Goal: Information Seeking & Learning: Find specific fact

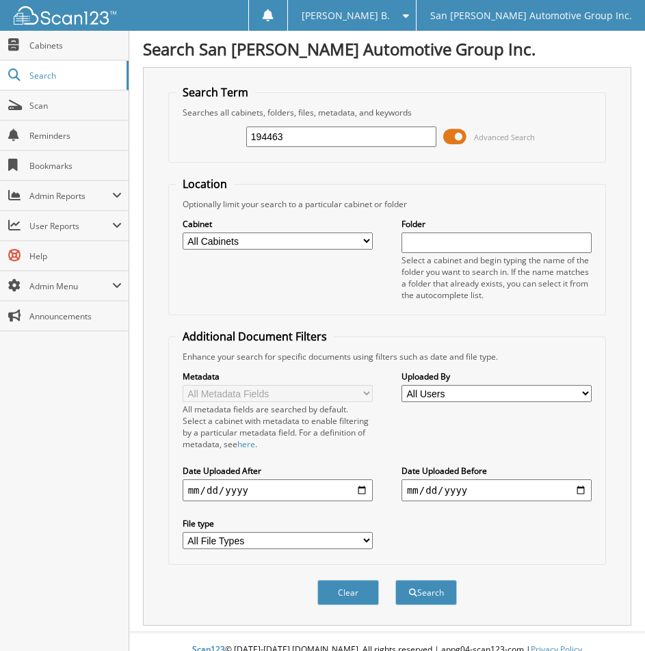
type input "194463"
click at [395, 580] on button "Search" at bounding box center [426, 592] width 62 height 25
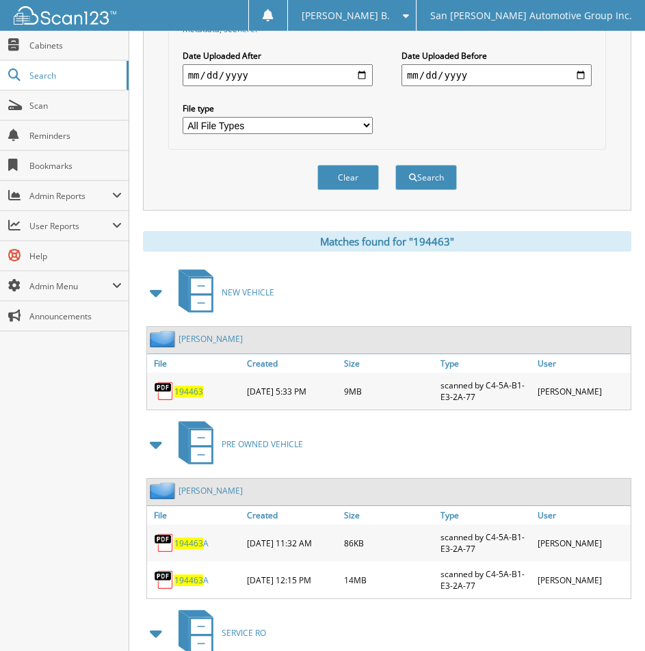
scroll to position [501, 0]
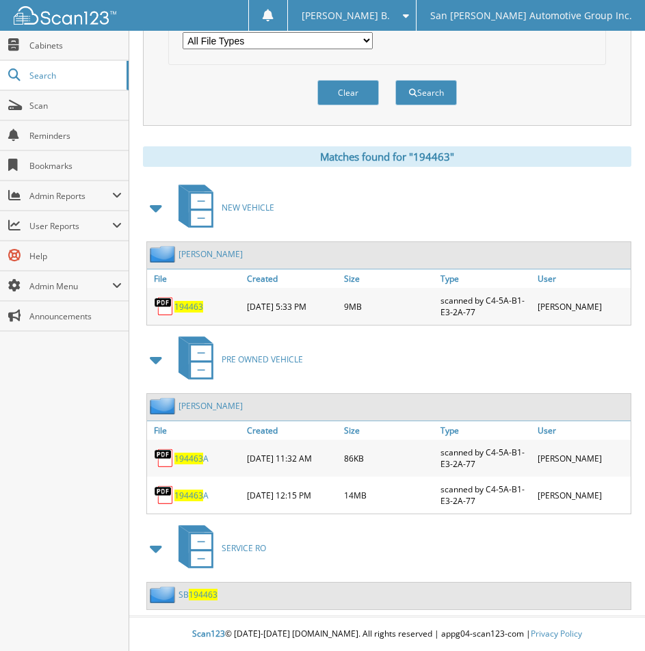
click at [186, 304] on span "194463" at bounding box center [188, 307] width 29 height 12
click at [332, 88] on button "Clear" at bounding box center [348, 92] width 62 height 25
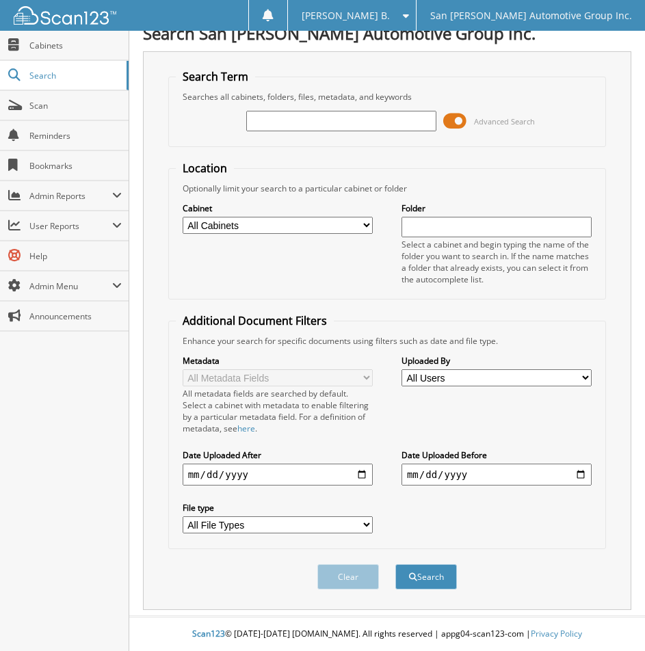
scroll to position [16, 0]
paste input "226135"
type input "226135"
click at [407, 569] on button "Search" at bounding box center [426, 576] width 62 height 25
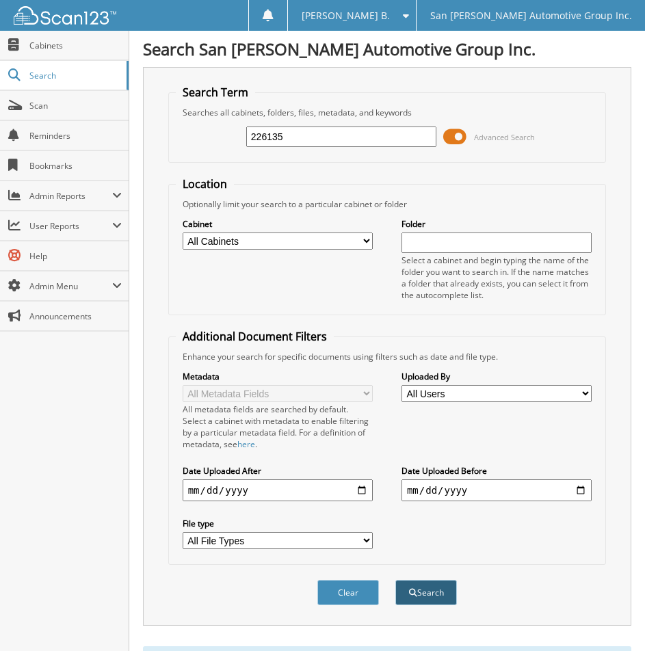
scroll to position [592, 0]
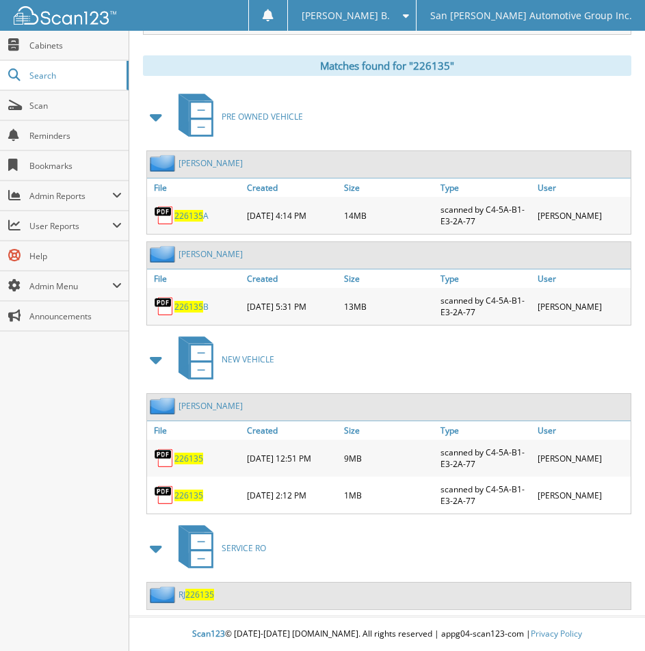
click at [184, 456] on span "226135" at bounding box center [188, 459] width 29 height 12
click at [92, 438] on div "Close Cabinets Search Scan Reminders Bookmarks Admin Reports File Counts" at bounding box center [64, 341] width 129 height 621
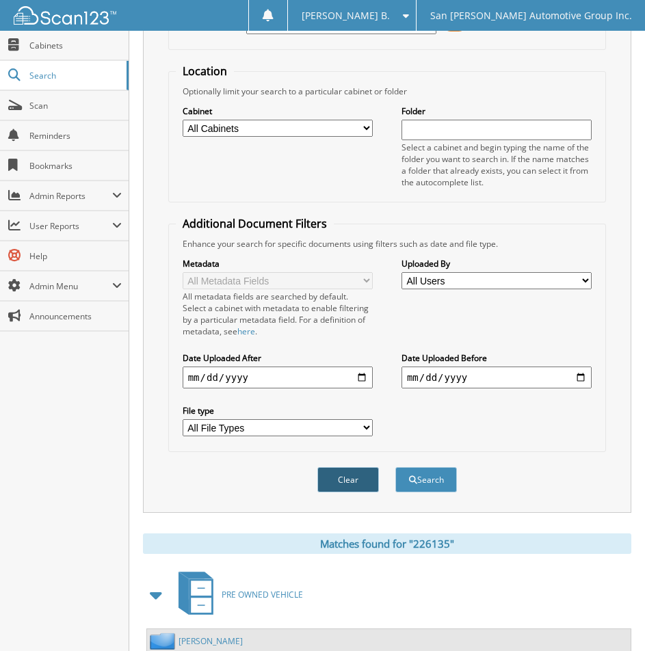
click at [343, 470] on button "Clear" at bounding box center [348, 479] width 62 height 25
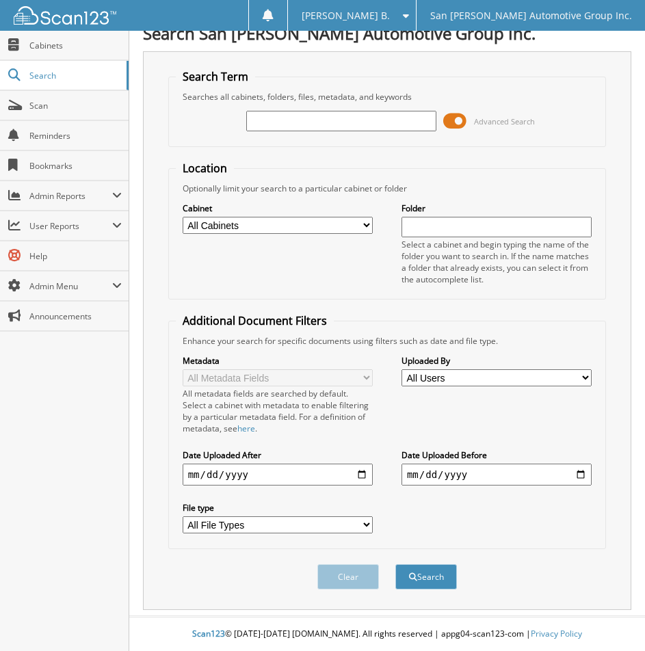
scroll to position [16, 0]
paste input "194463"
type input "194463"
click at [426, 569] on button "Search" at bounding box center [426, 576] width 62 height 25
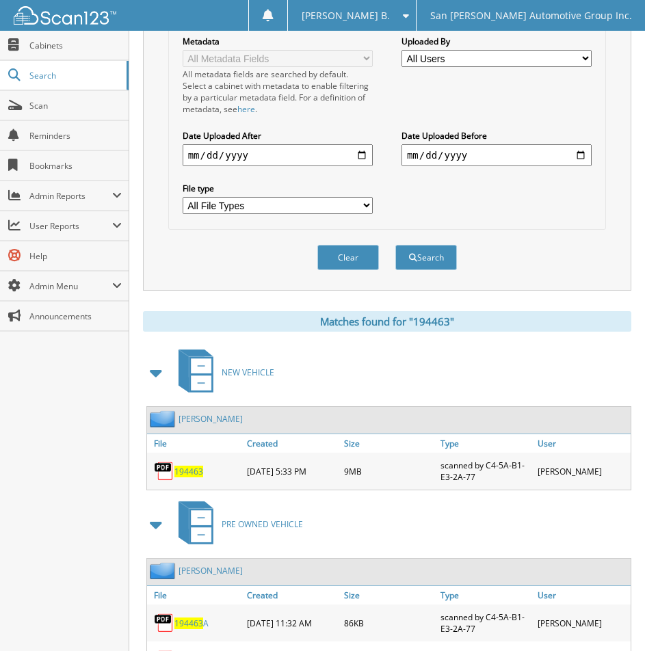
scroll to position [501, 0]
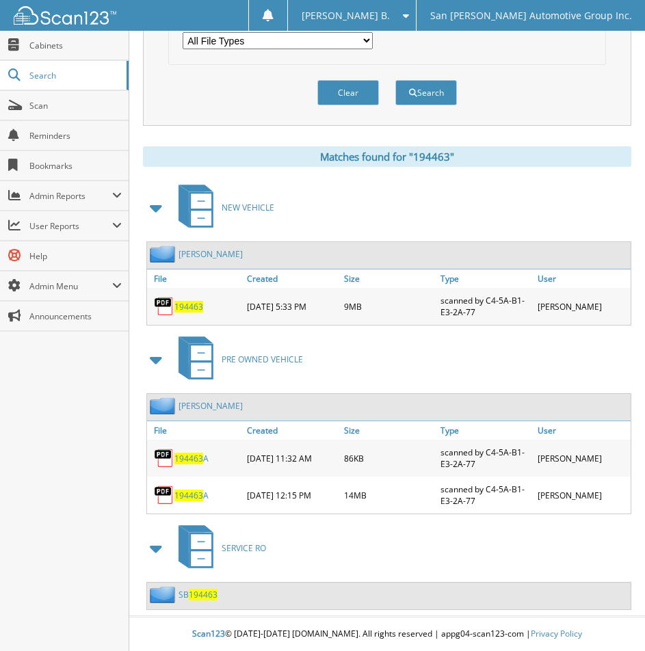
drag, startPoint x: 211, startPoint y: 80, endPoint x: 250, endPoint y: 98, distance: 42.9
click at [211, 80] on div "Clear Search" at bounding box center [387, 92] width 439 height 55
click at [177, 305] on span "194463" at bounding box center [188, 307] width 29 height 12
click at [344, 85] on button "Clear" at bounding box center [348, 92] width 62 height 25
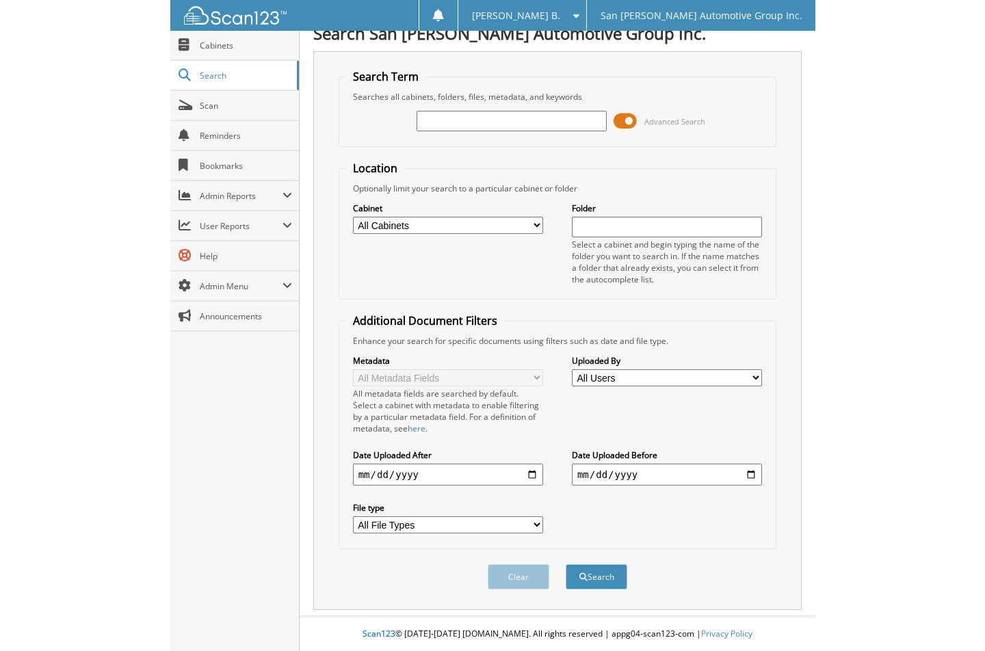
scroll to position [0, 0]
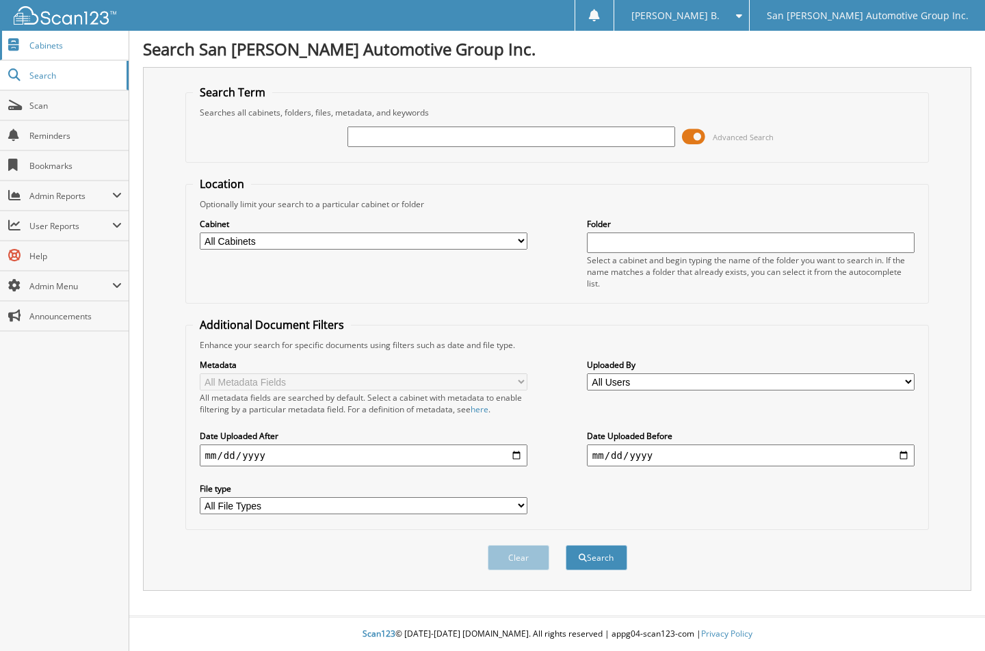
click at [74, 44] on span "Cabinets" at bounding box center [75, 46] width 92 height 12
click at [492, 142] on input "text" at bounding box center [512, 137] width 328 height 21
type input "6297p"
click at [566, 545] on button "Search" at bounding box center [597, 557] width 62 height 25
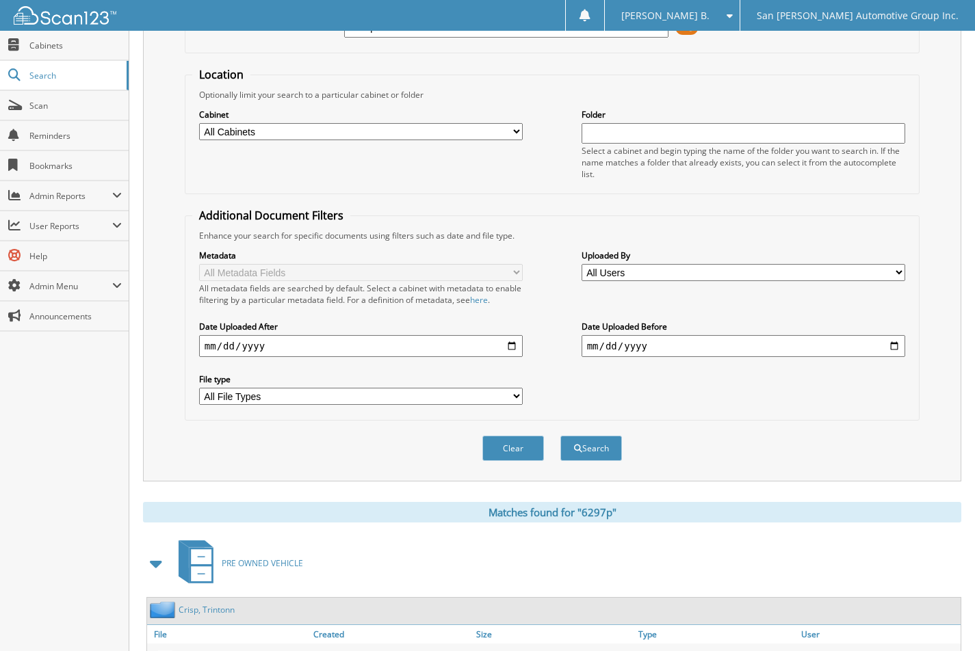
scroll to position [179, 0]
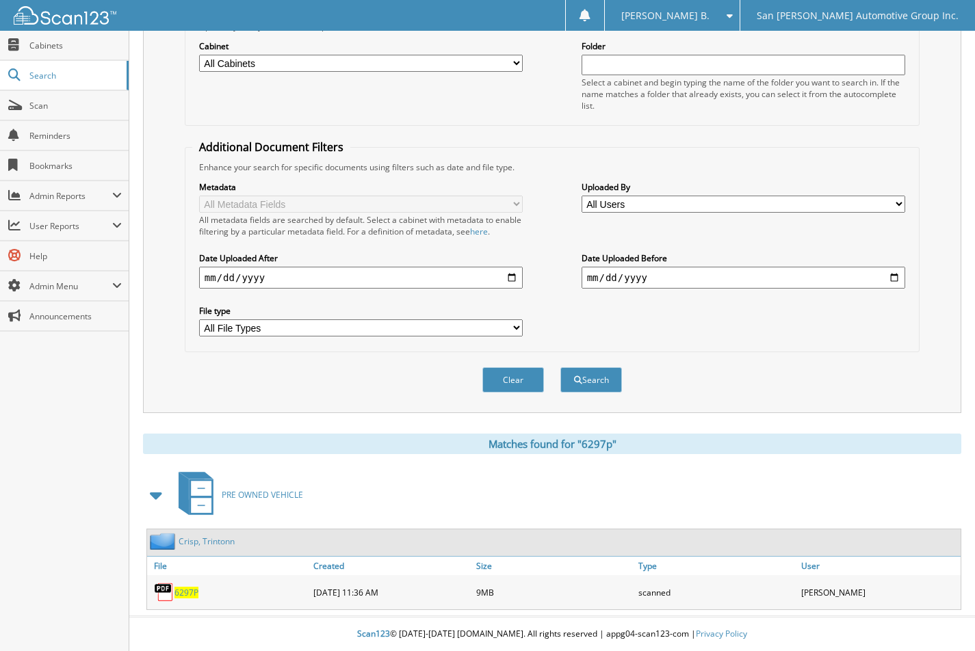
click at [187, 591] on span "6297P" at bounding box center [186, 593] width 24 height 12
click at [514, 371] on div "Clear" at bounding box center [513, 380] width 64 height 28
click at [514, 374] on button "Clear" at bounding box center [513, 379] width 62 height 25
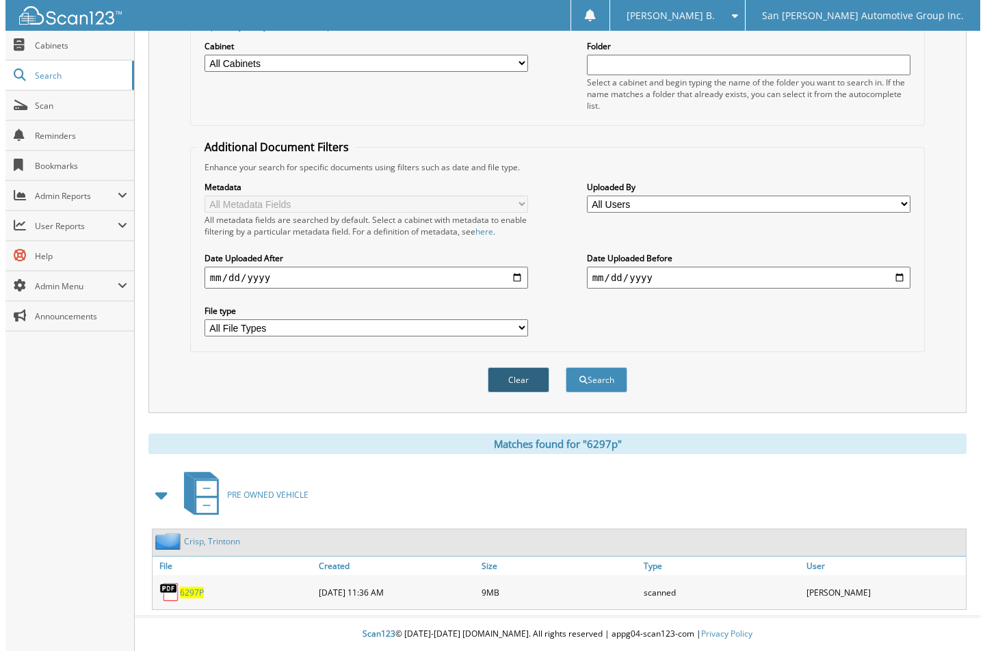
scroll to position [0, 0]
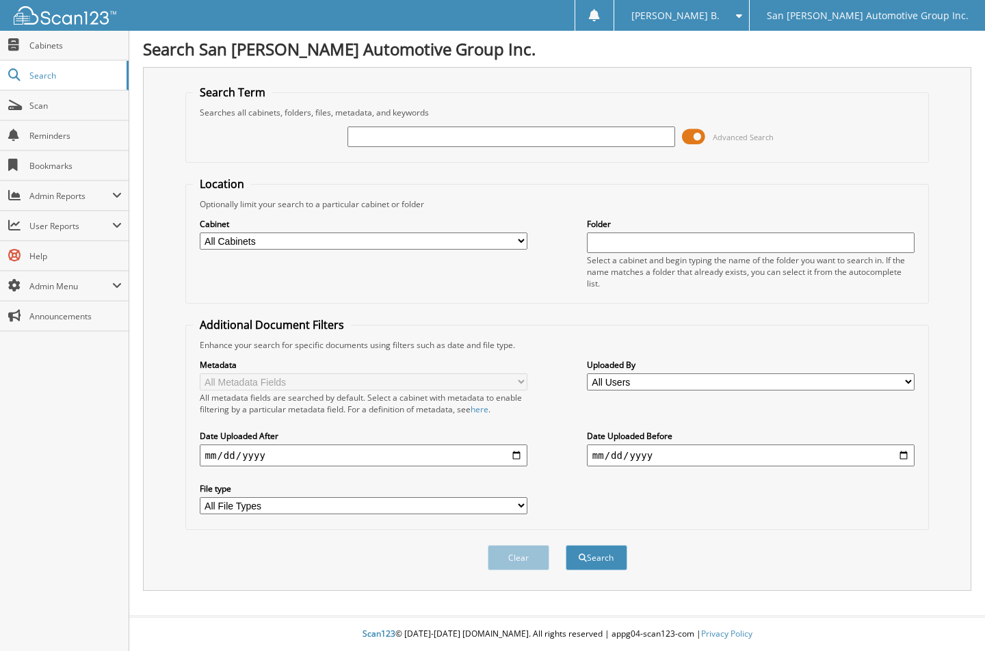
paste input "272685B"
type input "272685B"
click at [566, 545] on button "Search" at bounding box center [597, 557] width 62 height 25
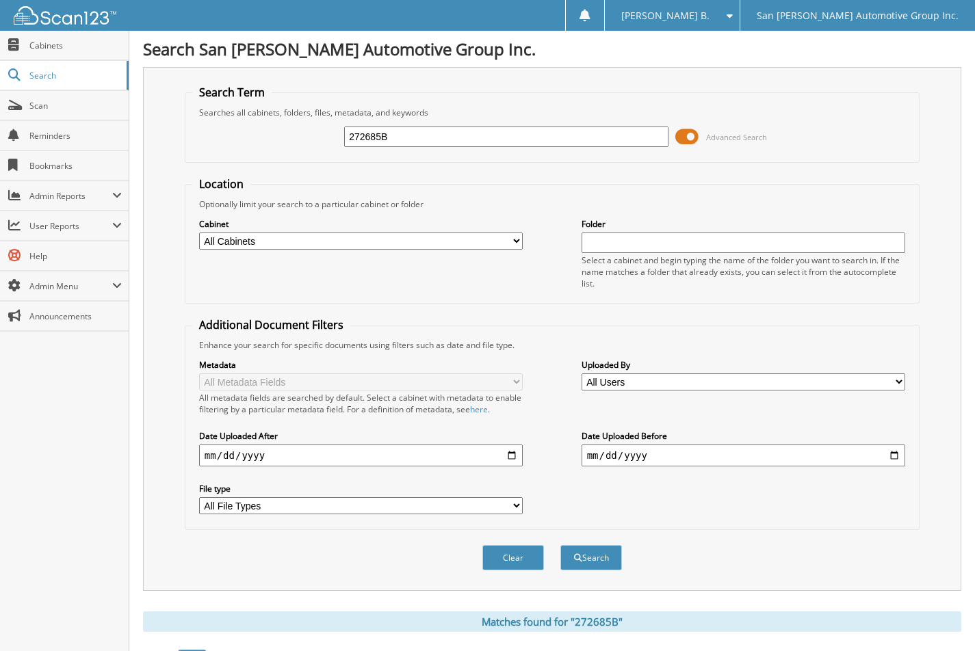
scroll to position [213, 0]
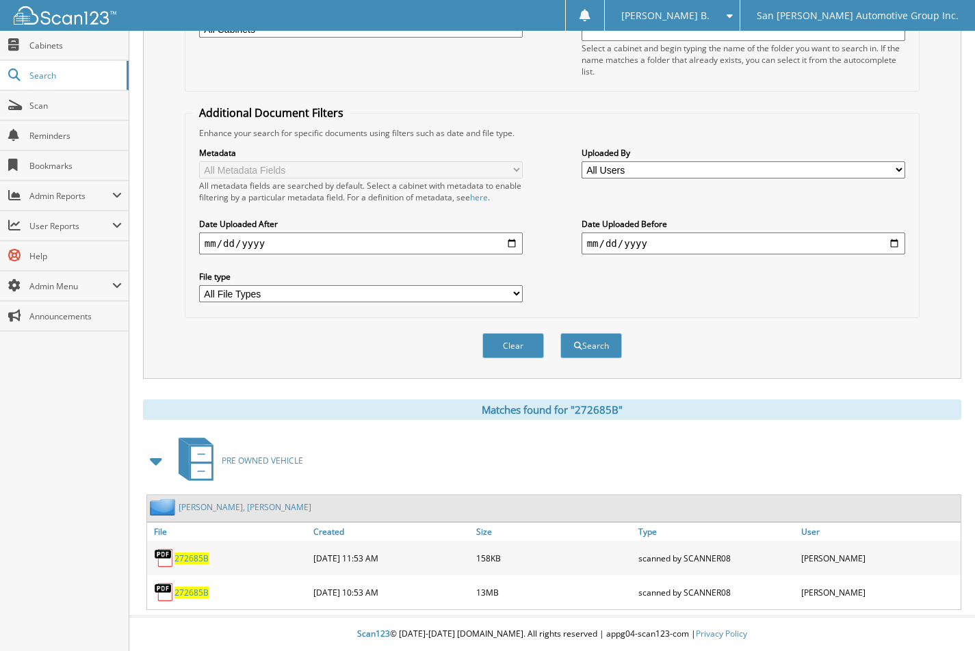
click at [190, 592] on span "272685B" at bounding box center [191, 593] width 34 height 12
click at [529, 348] on button "Clear" at bounding box center [513, 345] width 62 height 25
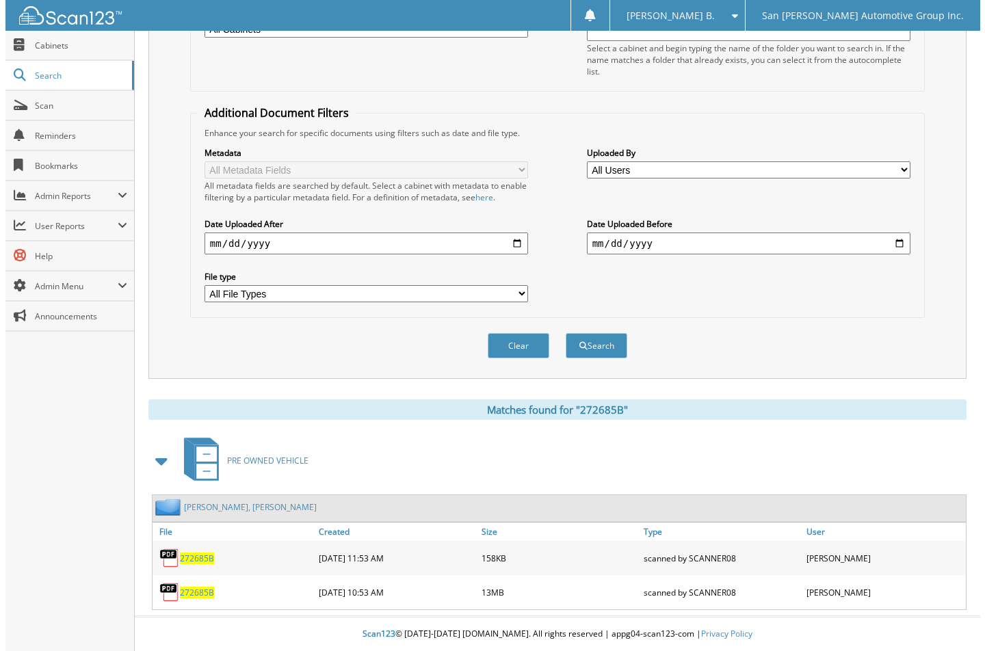
scroll to position [0, 0]
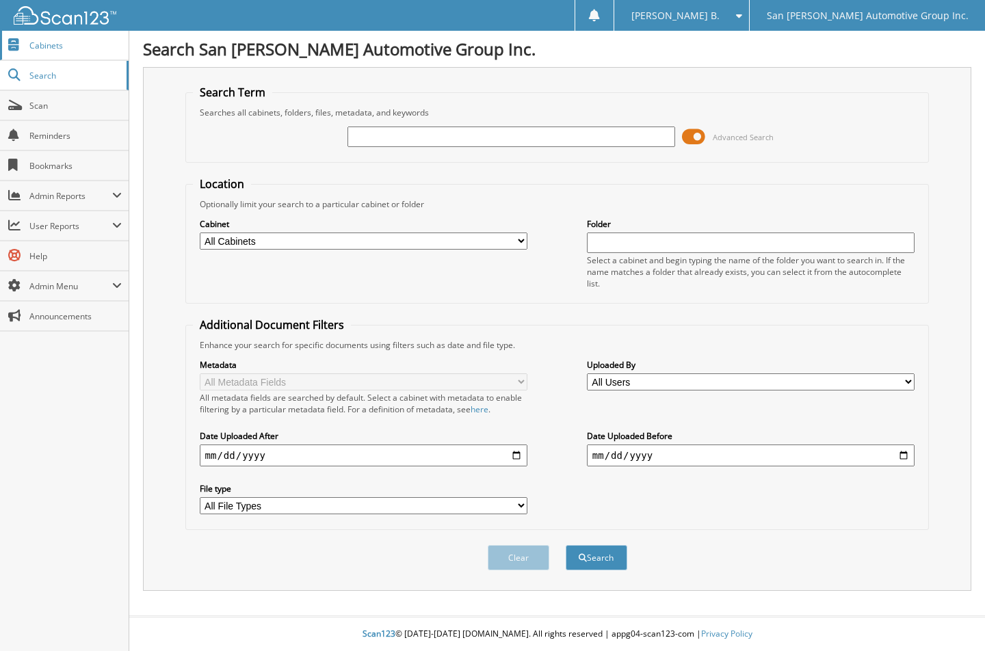
click at [48, 45] on span "Cabinets" at bounding box center [75, 46] width 92 height 12
